Goal: Task Accomplishment & Management: Complete application form

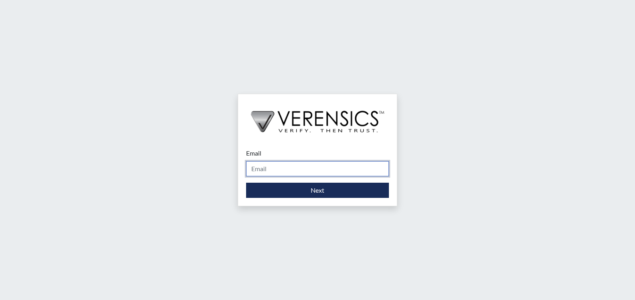
click at [262, 172] on input "Email" at bounding box center [317, 168] width 143 height 15
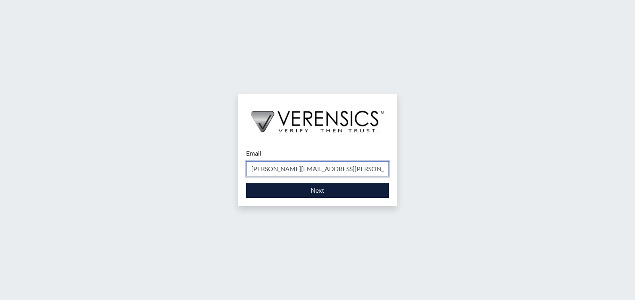
type input "[PERSON_NAME][EMAIL_ADDRESS][PERSON_NAME][DOMAIN_NAME]"
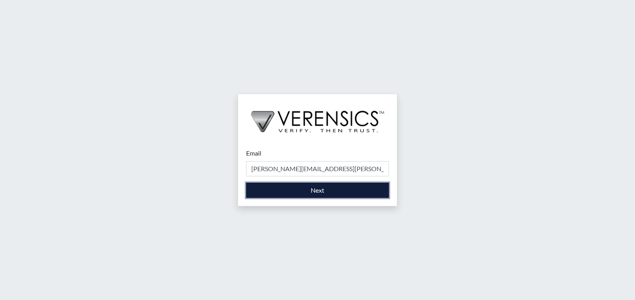
click at [286, 186] on button "Next" at bounding box center [317, 190] width 143 height 15
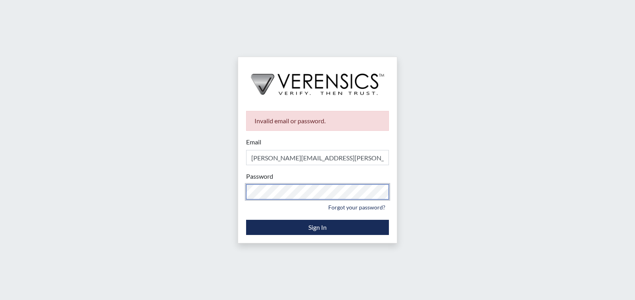
click at [34, 207] on div "Invalid email or password. Email Matthew.Hendrix@gdc.ga.gov Please provide your…" at bounding box center [317, 150] width 635 height 300
click at [353, 207] on link "Forgot your password?" at bounding box center [357, 207] width 64 height 12
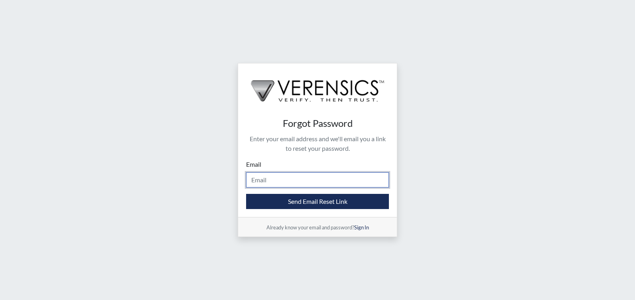
click at [273, 183] on input "Email" at bounding box center [317, 179] width 143 height 15
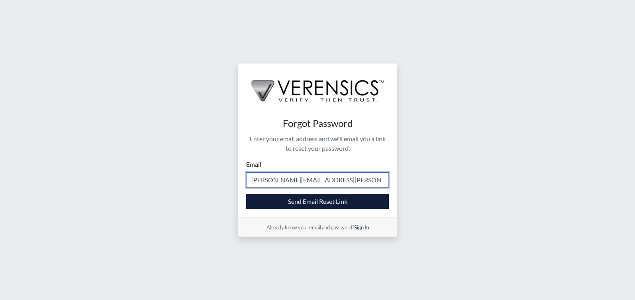
type input "Matthew.hendrix@gdc.ga.gov"
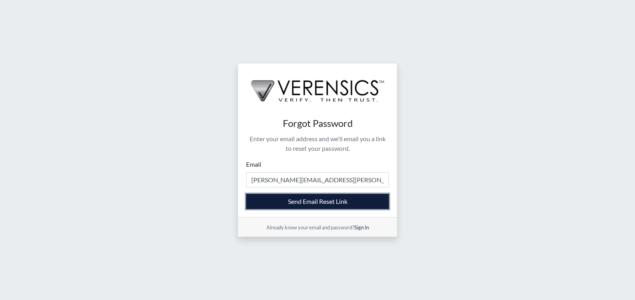
click at [311, 200] on button "Send Email Reset Link" at bounding box center [317, 201] width 143 height 15
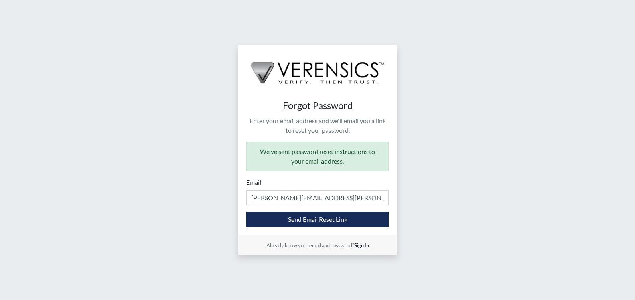
click at [368, 246] on link "Sign In" at bounding box center [361, 245] width 15 height 6
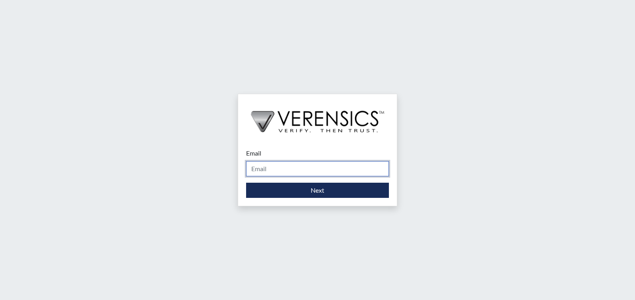
click at [275, 165] on input "Email" at bounding box center [317, 168] width 143 height 15
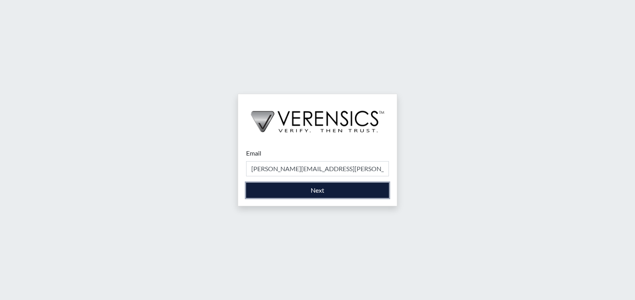
click at [309, 187] on button "Next" at bounding box center [317, 190] width 143 height 15
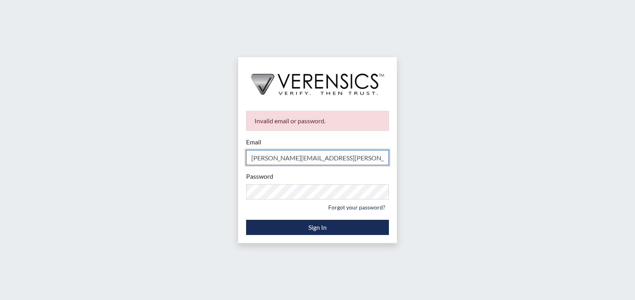
click at [281, 159] on input "Matthew.hendrix@gdc.ga.gov" at bounding box center [317, 157] width 143 height 15
type input "[PERSON_NAME][EMAIL_ADDRESS][PERSON_NAME][DOMAIN_NAME]"
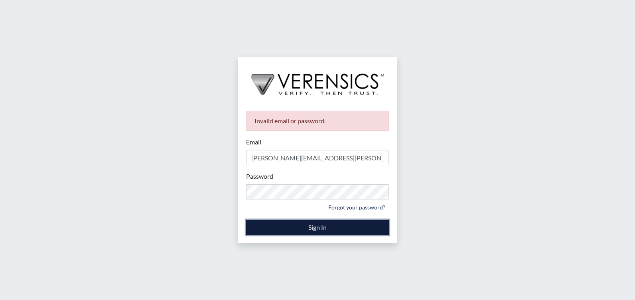
click at [277, 228] on button "Sign In" at bounding box center [317, 227] width 143 height 15
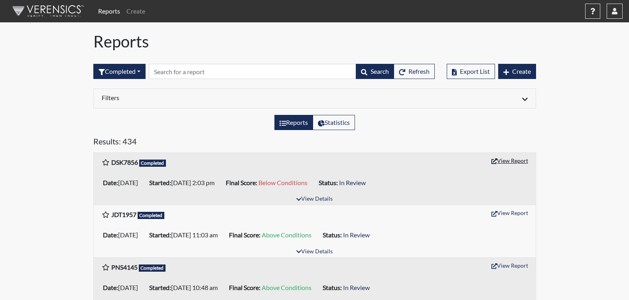
click at [511, 163] on button "View Report" at bounding box center [510, 160] width 44 height 12
click at [132, 8] on link "Create" at bounding box center [135, 11] width 25 height 16
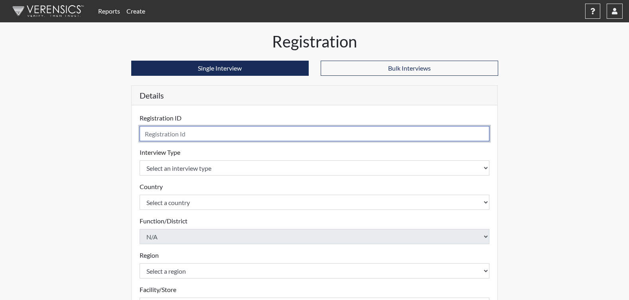
click at [177, 134] on input "text" at bounding box center [315, 133] width 350 height 15
click at [173, 138] on input "cjs" at bounding box center [315, 133] width 350 height 15
click at [149, 136] on input "cjs5127" at bounding box center [315, 133] width 350 height 15
click at [151, 138] on input "cjs5127" at bounding box center [315, 133] width 350 height 15
type input "CJS5127"
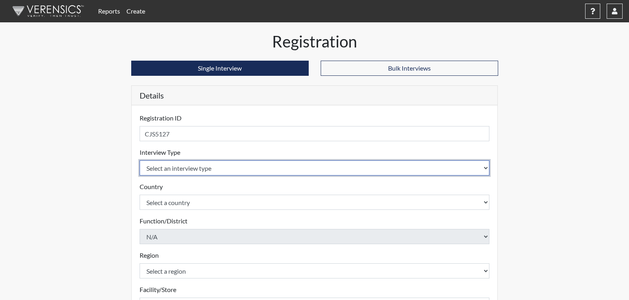
click at [165, 168] on select "Select an interview type Corrections Pre-Employment" at bounding box center [315, 167] width 350 height 15
select select "ff733e93-e1bf-11ea-9c9f-0eff0cf7eb8f"
click at [140, 160] on select "Select an interview type Corrections Pre-Employment" at bounding box center [315, 167] width 350 height 15
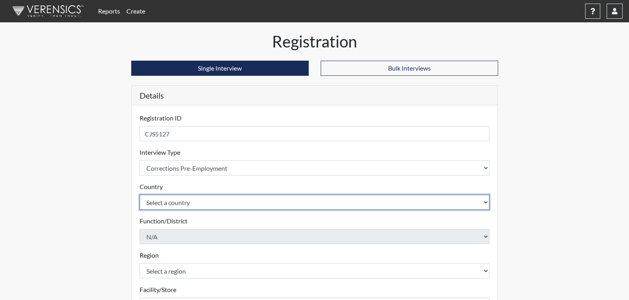
click at [168, 202] on select "Select a country United States Mexico" at bounding box center [315, 202] width 350 height 15
select select "united-states-of-america"
click at [140, 195] on select "Select a country United States Mexico" at bounding box center [315, 202] width 350 height 15
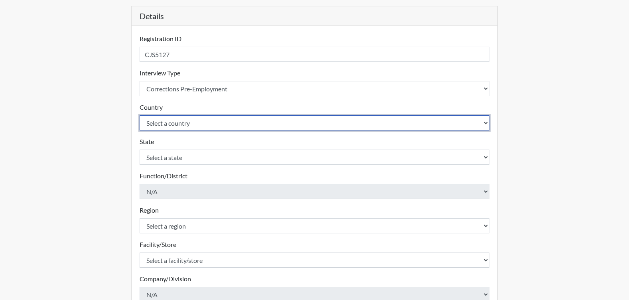
scroll to position [80, 0]
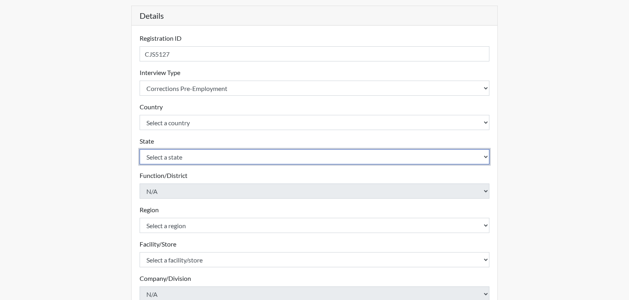
click at [170, 152] on select "Select a state Alabama Alaska Arizona Arkansas California Colorado Connecticut …" at bounding box center [315, 156] width 350 height 15
select select "GA"
click at [140, 149] on select "Select a state Alabama Alaska Arizona Arkansas California Colorado Connecticut …" at bounding box center [315, 156] width 350 height 15
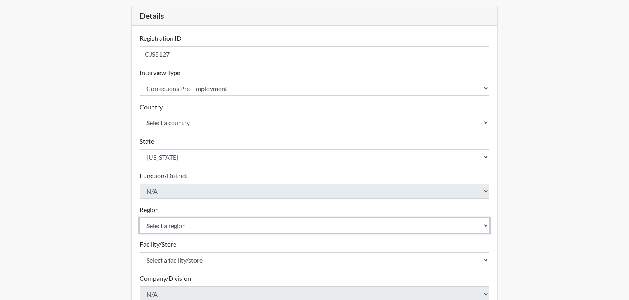
click at [153, 226] on select "Select a region Southwest Region" at bounding box center [315, 225] width 350 height 15
select select "51976826-f18e-4b67-8d3b-b0a0fa2f97ff"
click at [140, 218] on select "Select a region Southwest Region" at bounding box center [315, 225] width 350 height 15
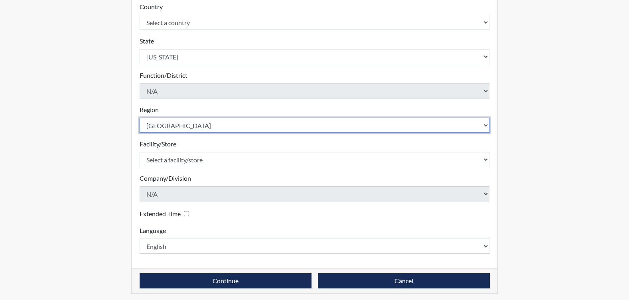
scroll to position [183, 0]
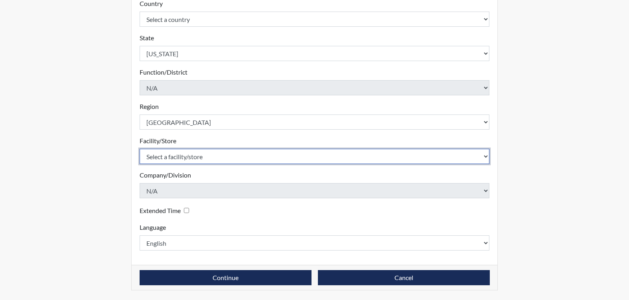
click at [161, 156] on select "Select a facility/store Lee SP" at bounding box center [315, 156] width 350 height 15
select select "26626ab7-56a1-437f-96f2-2870d0fac929"
click at [140, 149] on select "Select a facility/store Lee SP" at bounding box center [315, 156] width 350 height 15
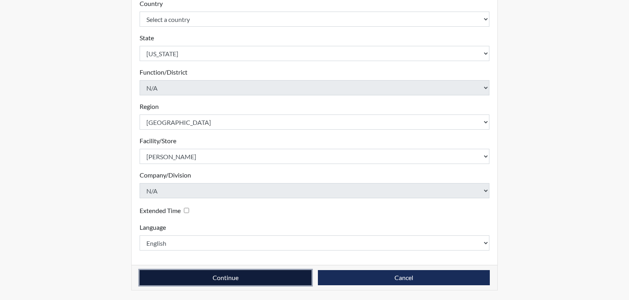
click at [201, 275] on button "Continue" at bounding box center [226, 277] width 172 height 15
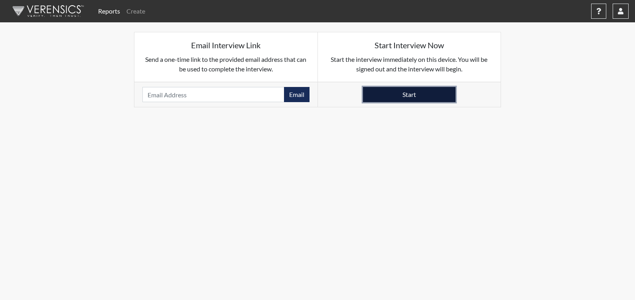
click at [392, 98] on button "Start" at bounding box center [409, 94] width 92 height 15
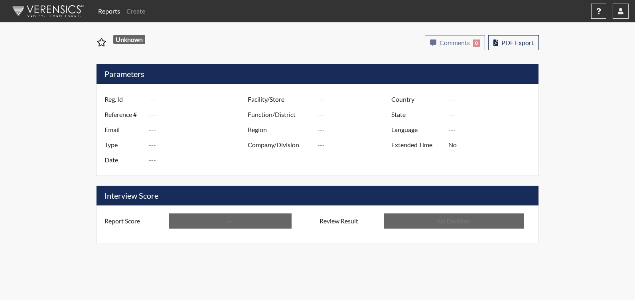
type input "DSK7856"
type input "51686"
type input "---"
type input "Corrections Pre-Employment"
type input "[DATE]"
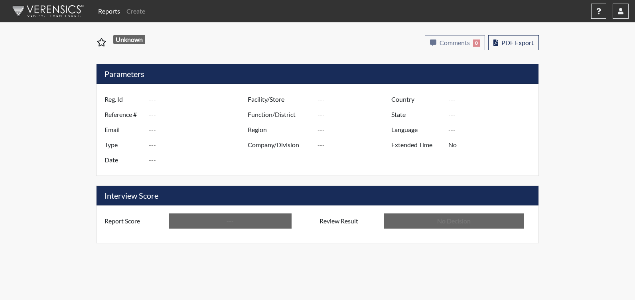
type input "[GEOGRAPHIC_DATA]"
type input "[US_STATE]"
type input "English"
type input "Below Conditions"
type input "In Review"
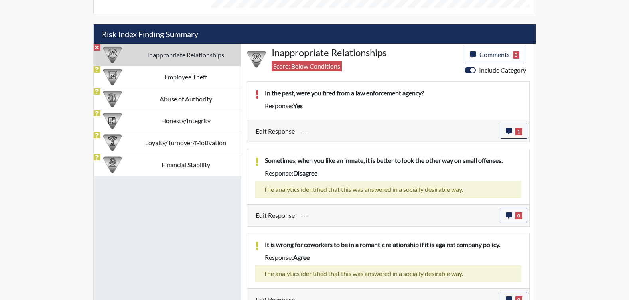
scroll to position [470, 0]
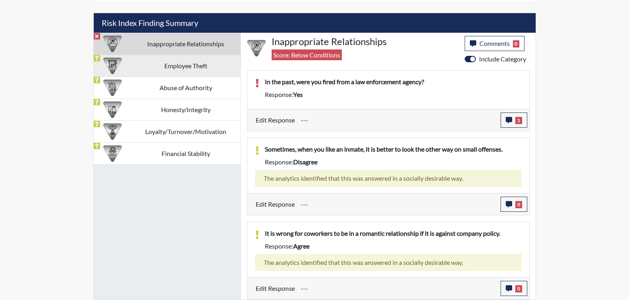
click at [201, 60] on td "Employee Theft" at bounding box center [185, 66] width 109 height 22
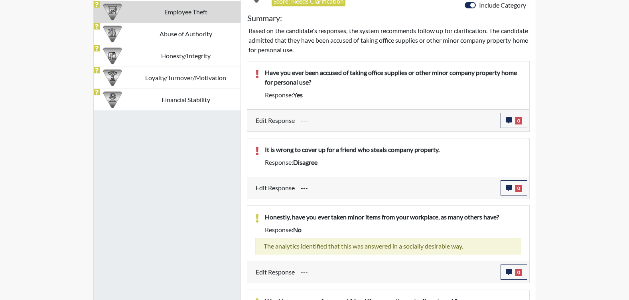
scroll to position [509, 0]
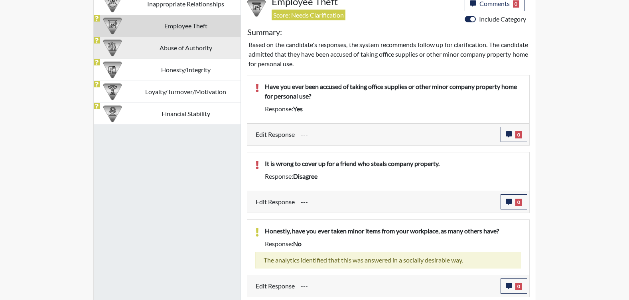
click at [187, 48] on td "Abuse of Authority" at bounding box center [185, 48] width 109 height 22
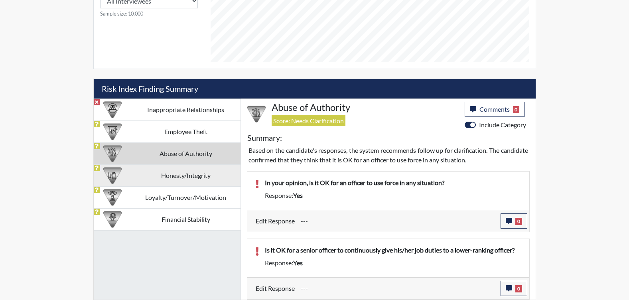
click at [175, 176] on td "Honesty/Integrity" at bounding box center [185, 175] width 109 height 22
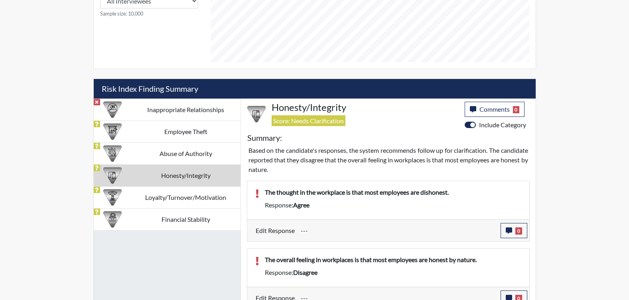
scroll to position [509, 0]
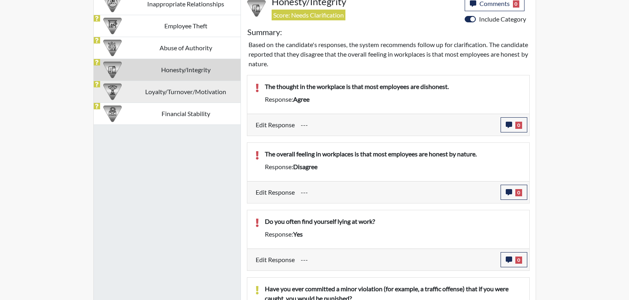
click at [146, 92] on td "Loyalty/Turnover/Motivation" at bounding box center [185, 92] width 109 height 22
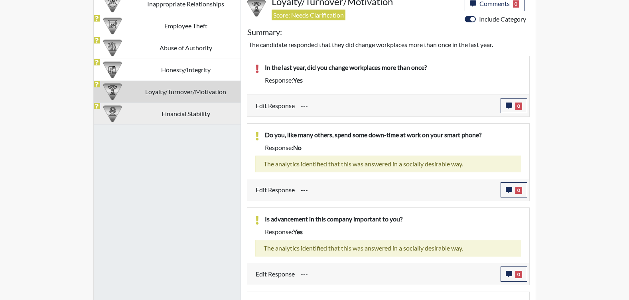
click at [203, 116] on td "Financial Stability" at bounding box center [185, 113] width 109 height 22
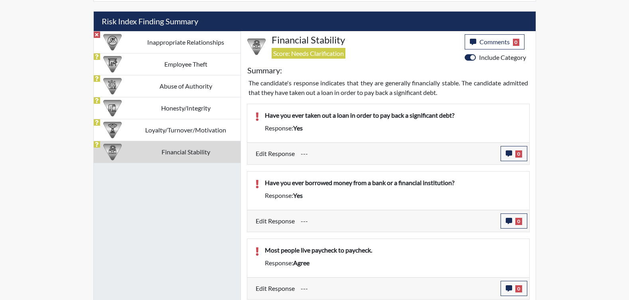
scroll to position [459, 0]
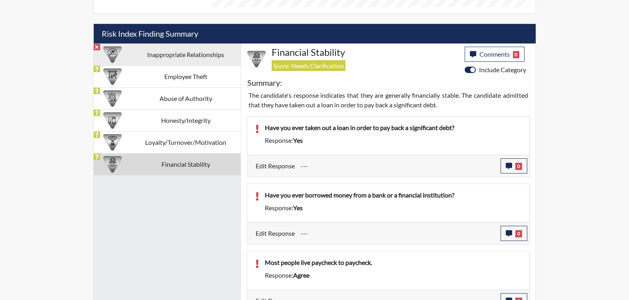
click at [159, 55] on td "Inappropriate Relationships" at bounding box center [185, 54] width 109 height 22
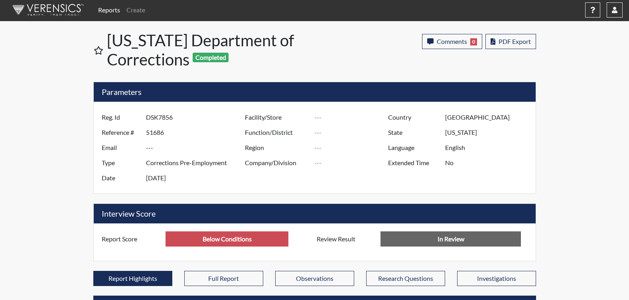
scroll to position [0, 0]
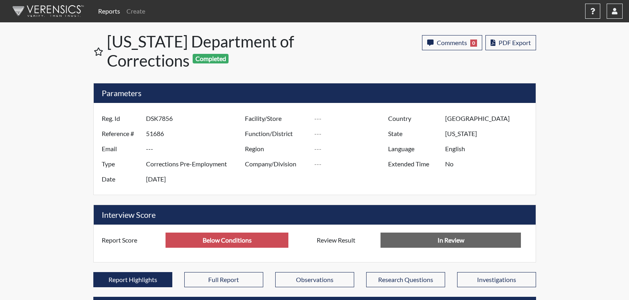
click at [112, 10] on link "Reports" at bounding box center [109, 11] width 28 height 16
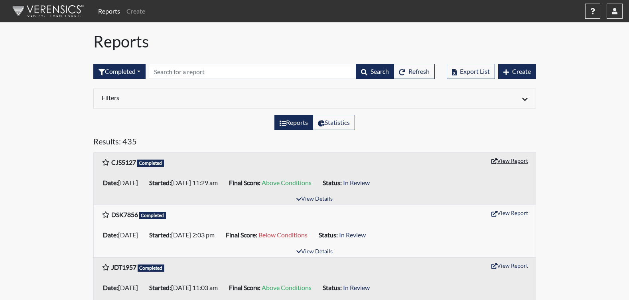
click at [510, 165] on button "View Report" at bounding box center [510, 160] width 44 height 12
